Goal: Use online tool/utility: Utilize a website feature to perform a specific function

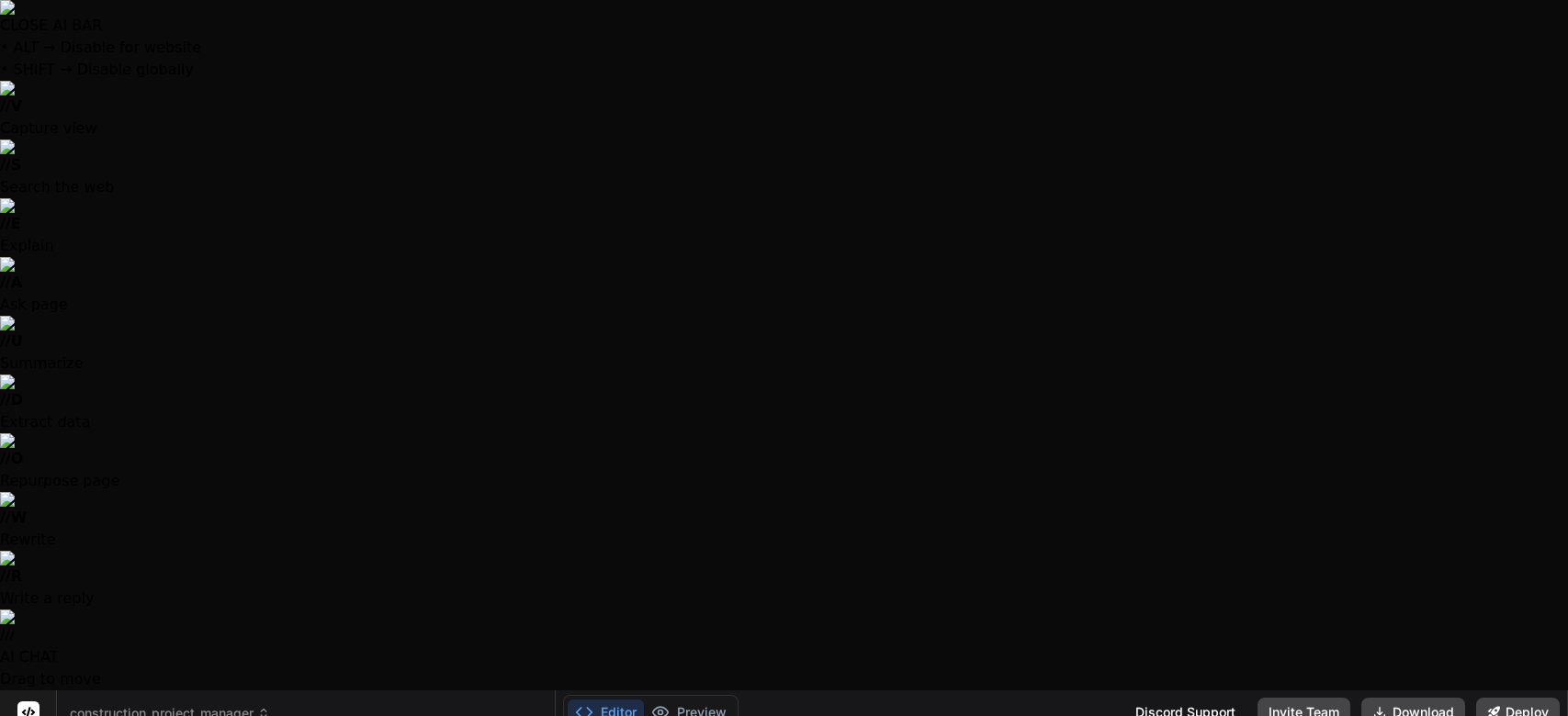
select select
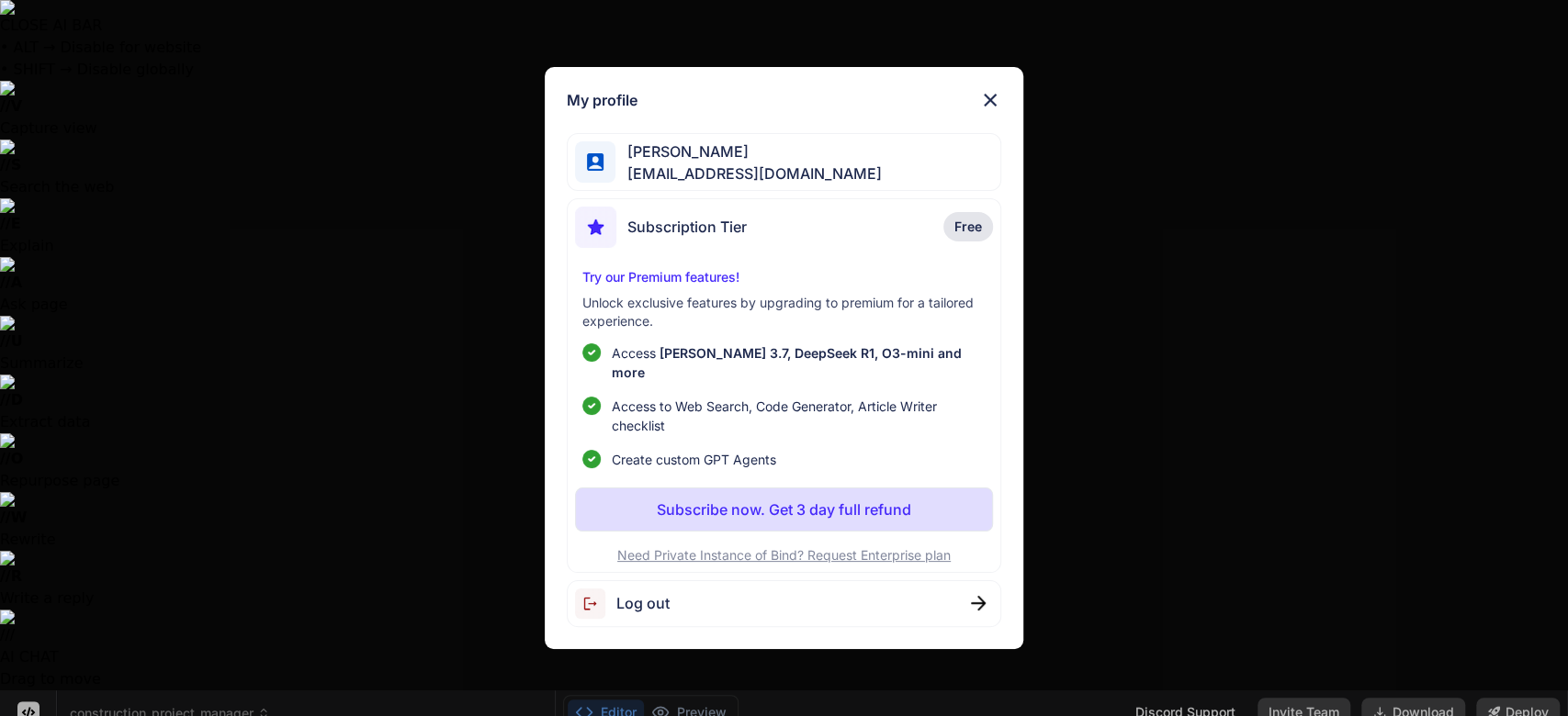
click at [755, 228] on div "Subscription Tier Free" at bounding box center [784, 231] width 419 height 49
click at [587, 603] on img at bounding box center [595, 603] width 41 height 30
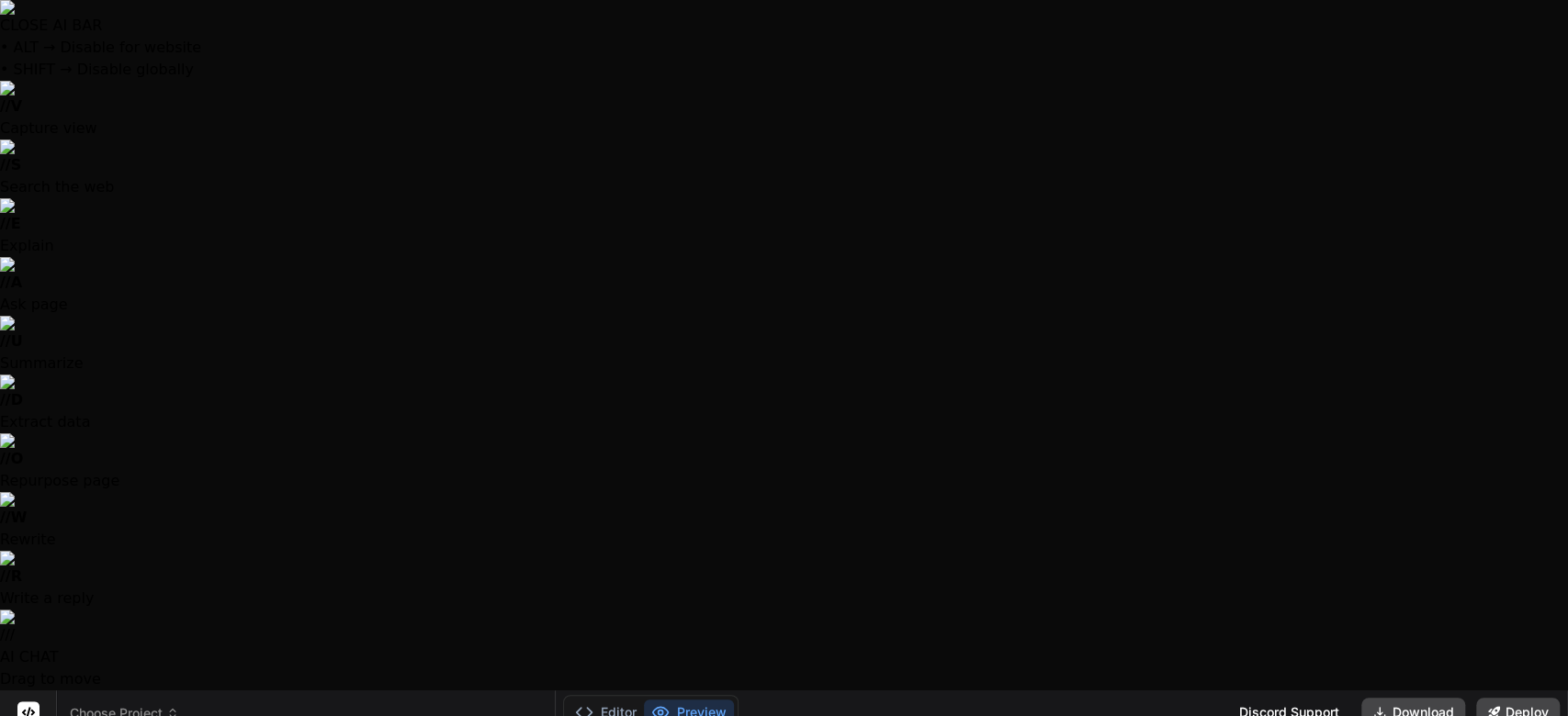
scroll to position [0, 0]
type textarea "x"
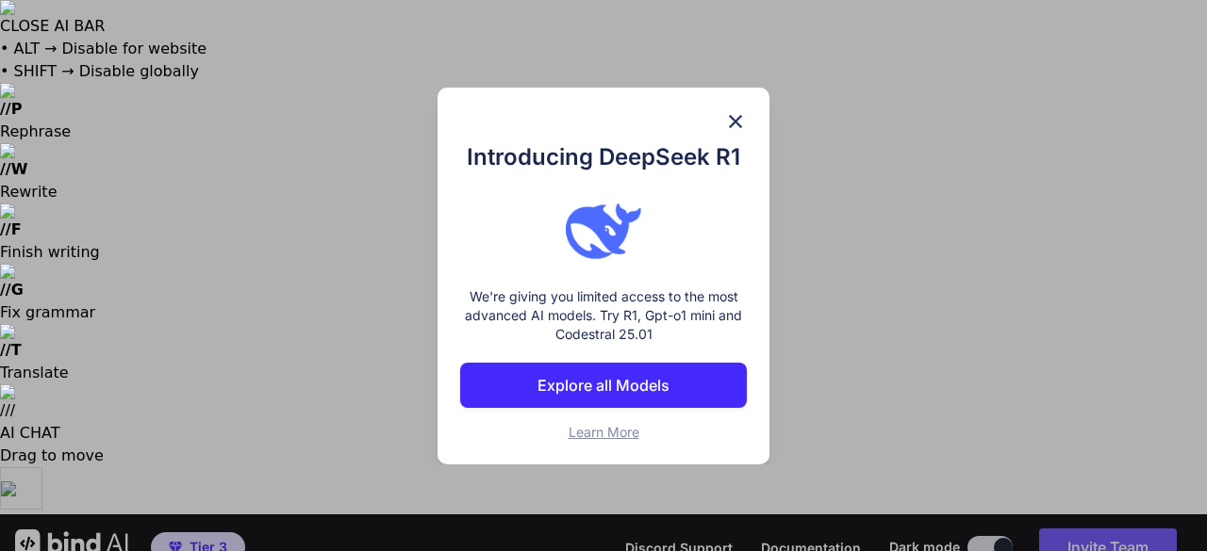
click at [669, 386] on button "Explore all Models" at bounding box center [603, 385] width 287 height 45
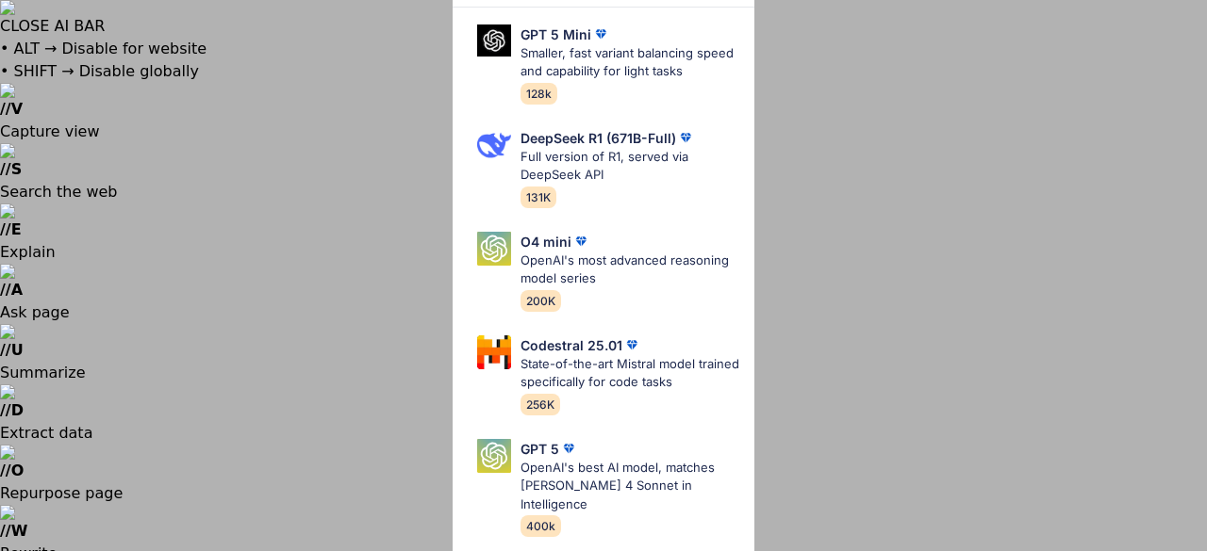
click at [877, 134] on div "All GPT 5 Mini Smaller, fast variant balancing speed and capability for light t…" at bounding box center [603, 275] width 1207 height 551
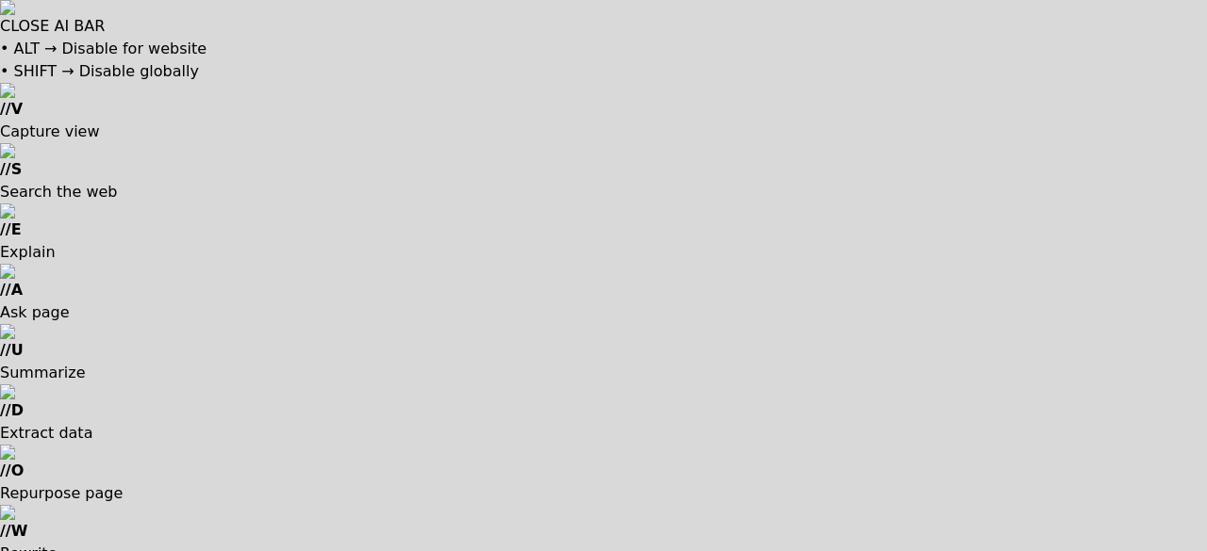
click at [209, 162] on div at bounding box center [603, 275] width 1207 height 551
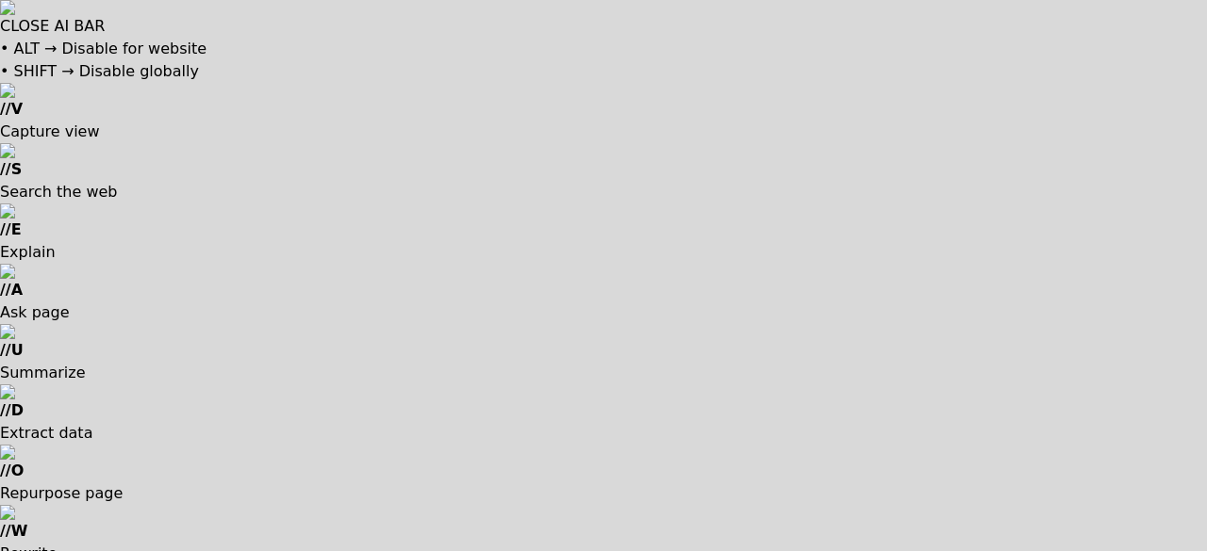
click at [145, 285] on div at bounding box center [603, 275] width 1207 height 551
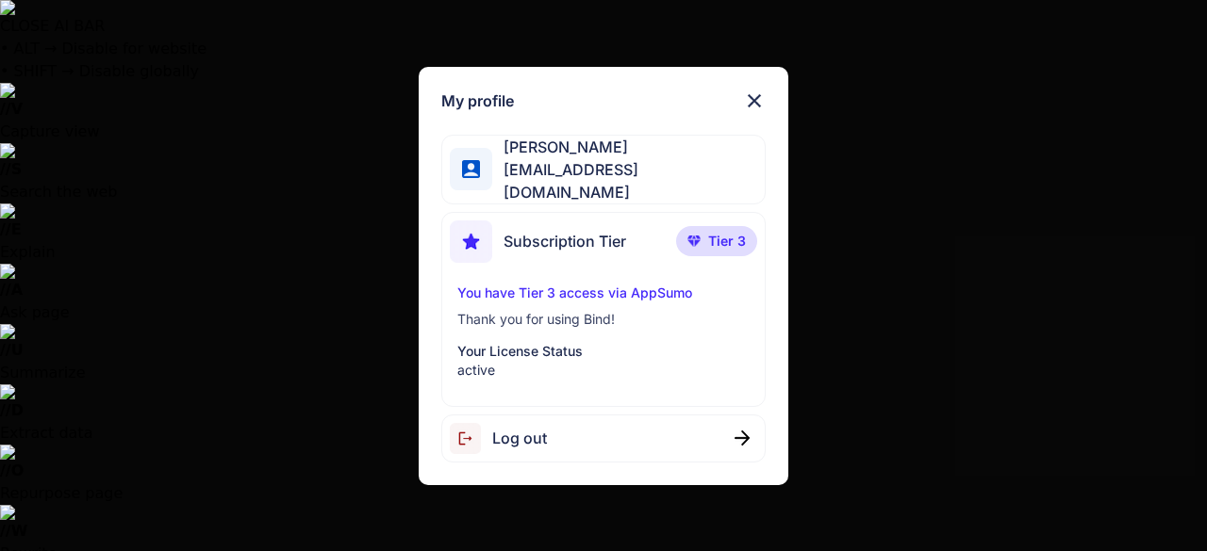
type textarea "x"
click at [716, 232] on span "Tier 3" at bounding box center [727, 241] width 38 height 19
